Goal: Find specific page/section: Find specific page/section

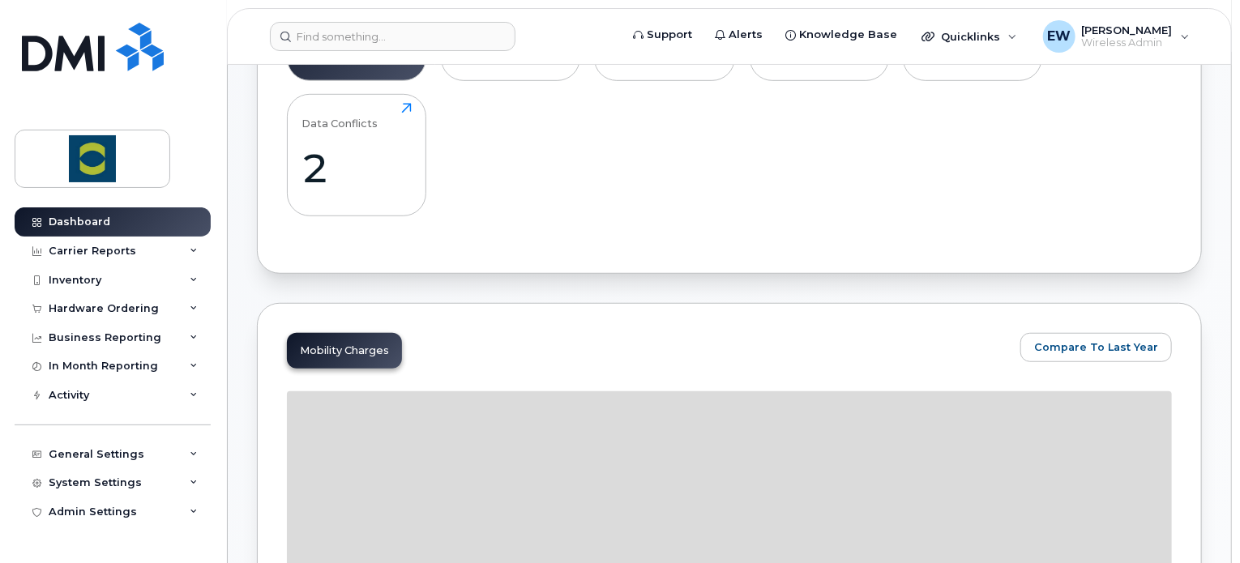
scroll to position [459, 0]
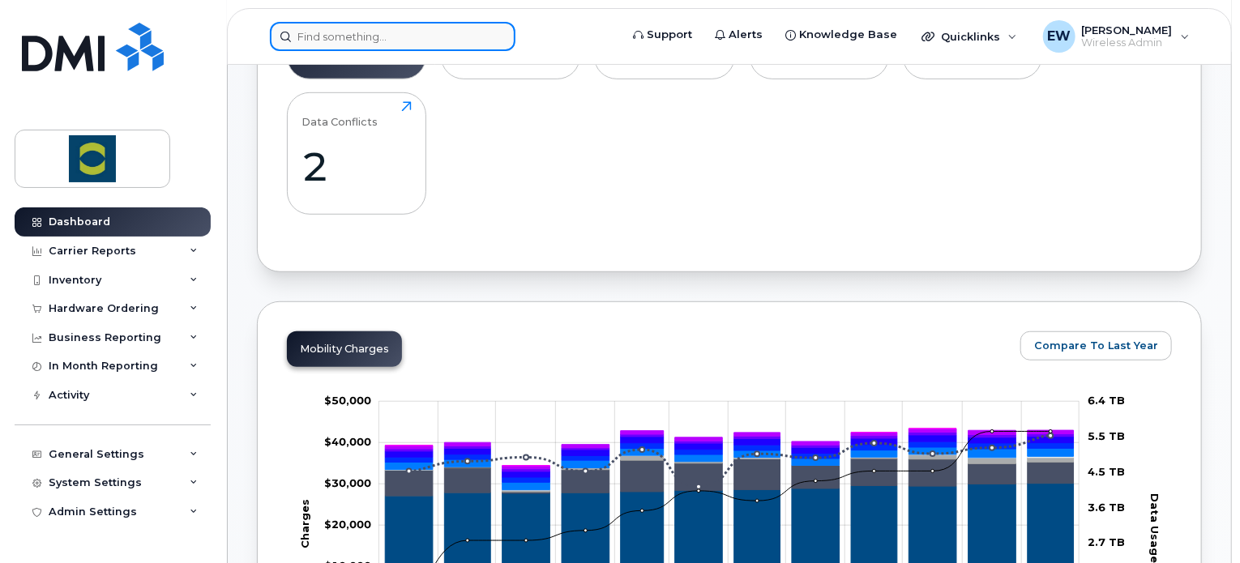
click at [336, 45] on input at bounding box center [393, 36] width 246 height 29
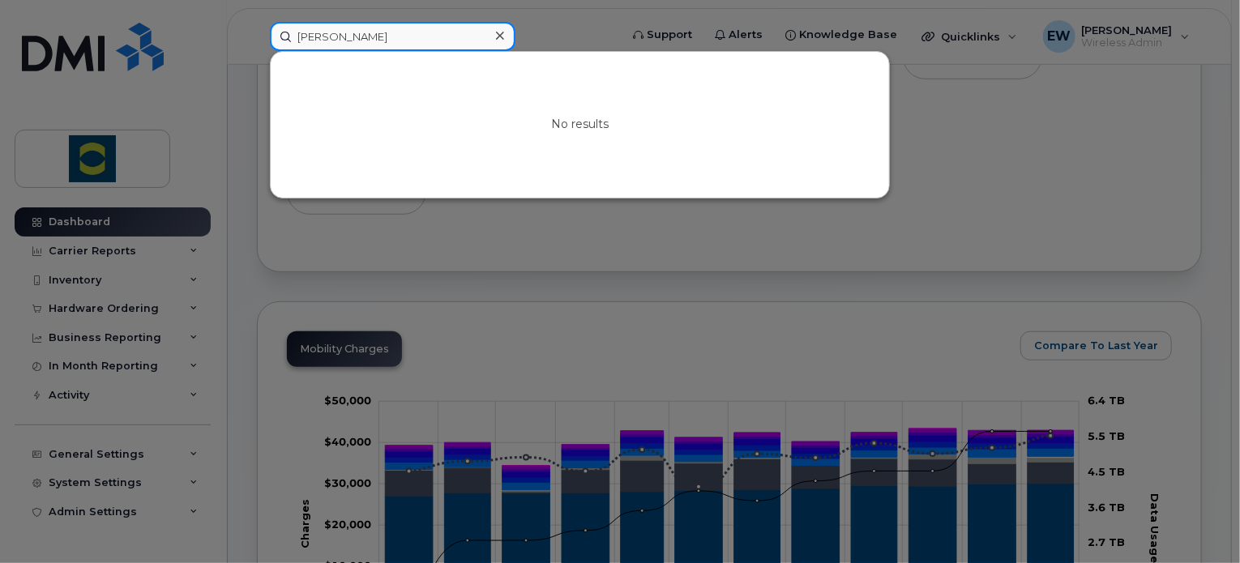
click at [324, 38] on input "[PERSON_NAME]" at bounding box center [393, 36] width 246 height 29
type input "[PERSON_NAME]"
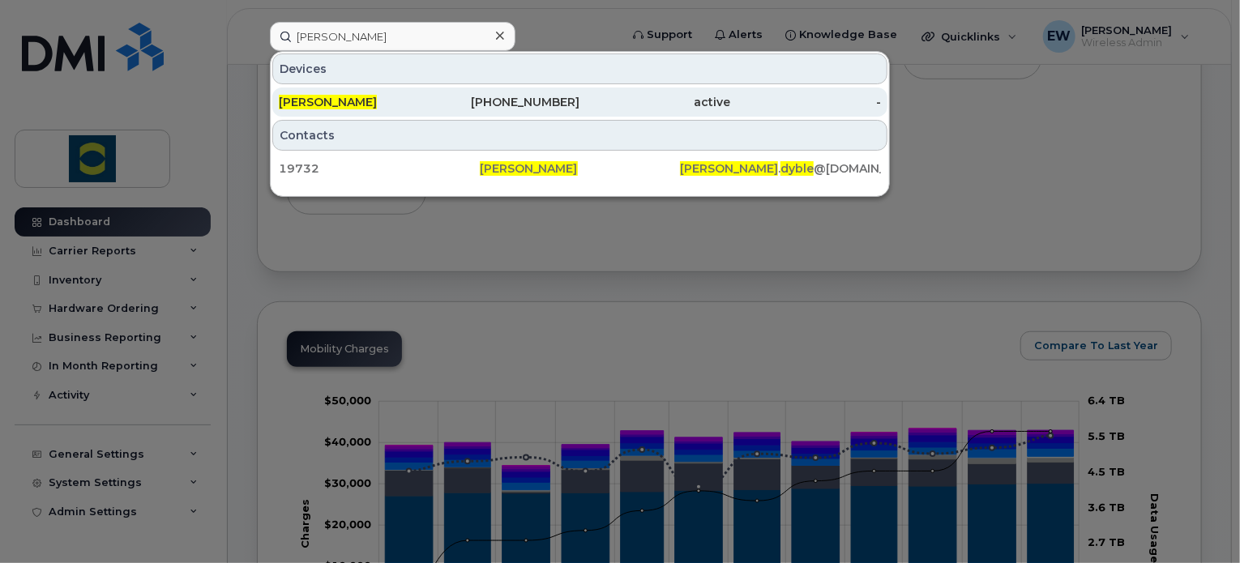
click at [412, 105] on div "[PERSON_NAME]" at bounding box center [354, 102] width 151 height 16
